Goal: Register for event/course

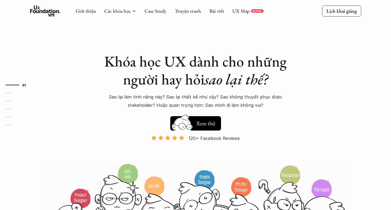
click at [125, 38] on div "Khóa học UX dành cho những người hay hỏi sao lại thế? Sao lại làm tính năng này…" at bounding box center [195, 126] width 331 height 252
click at [208, 123] on h5 "Xem thử" at bounding box center [205, 123] width 19 height 8
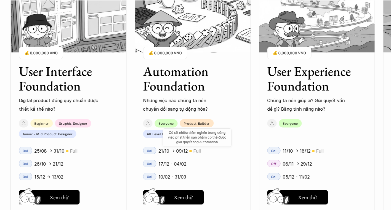
scroll to position [523, 0]
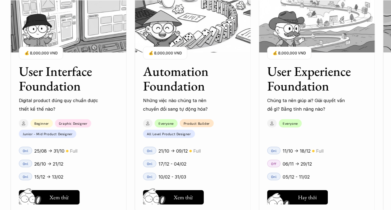
click at [300, 198] on h5 "Xem thử" at bounding box center [307, 199] width 19 height 8
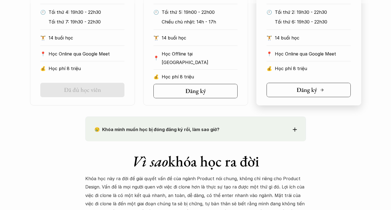
scroll to position [335, 0]
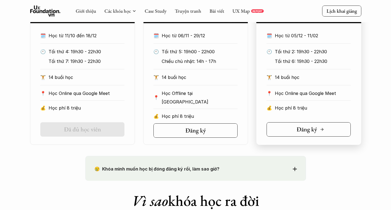
click at [297, 126] on h5 "Đăng ký" at bounding box center [307, 129] width 20 height 7
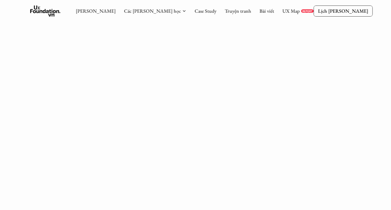
scroll to position [156, 0]
click at [225, 12] on link "Truyện tranh" at bounding box center [238, 11] width 26 height 6
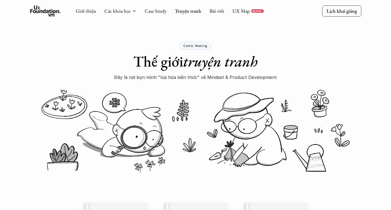
click at [213, 98] on img at bounding box center [195, 130] width 331 height 99
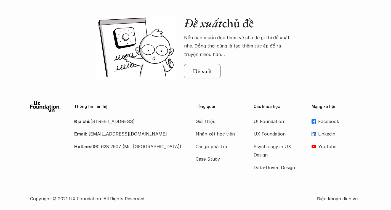
scroll to position [592, 0]
